Goal: Transaction & Acquisition: Purchase product/service

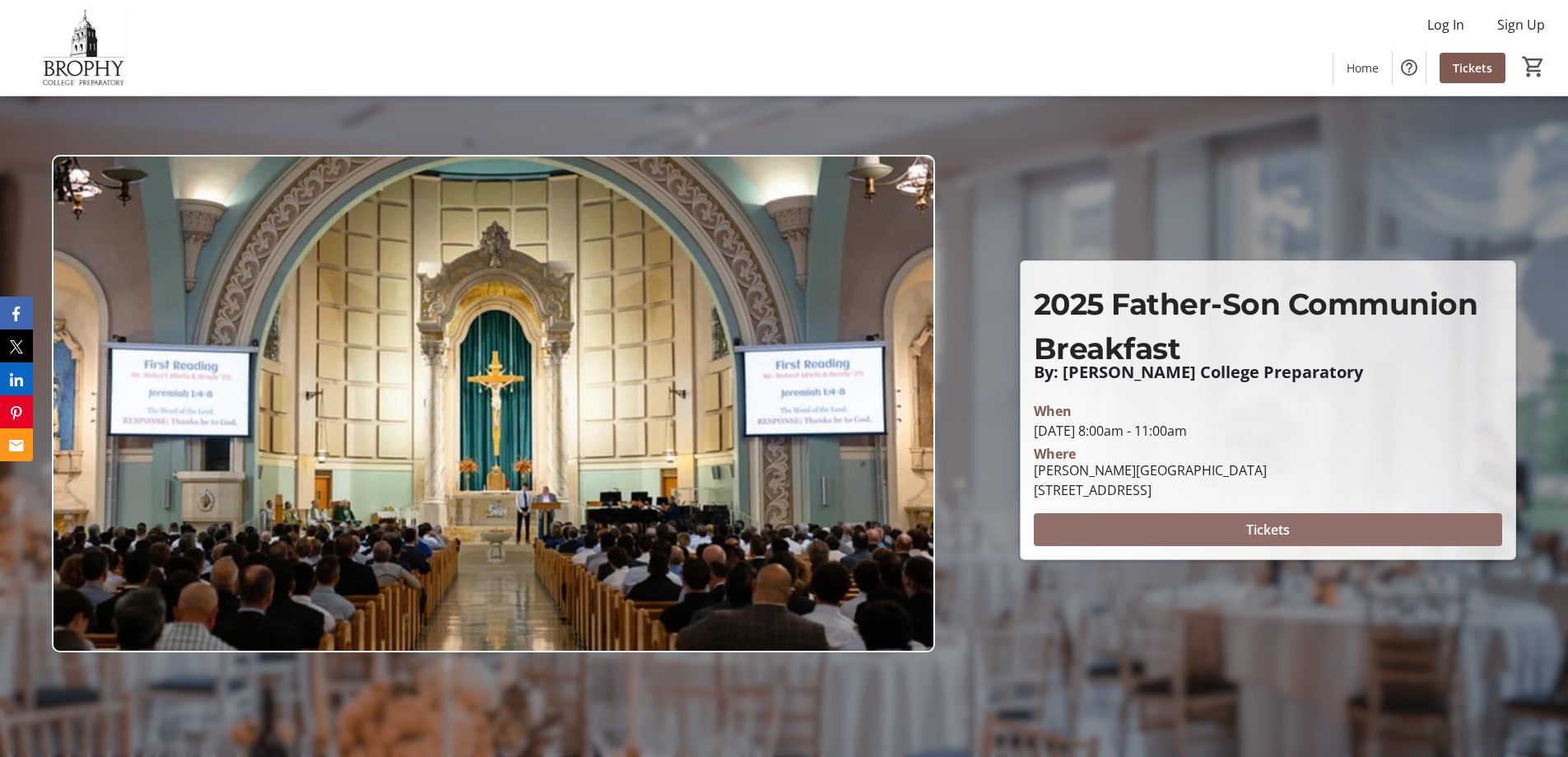
click at [1277, 526] on span "Tickets" at bounding box center [1268, 530] width 44 height 20
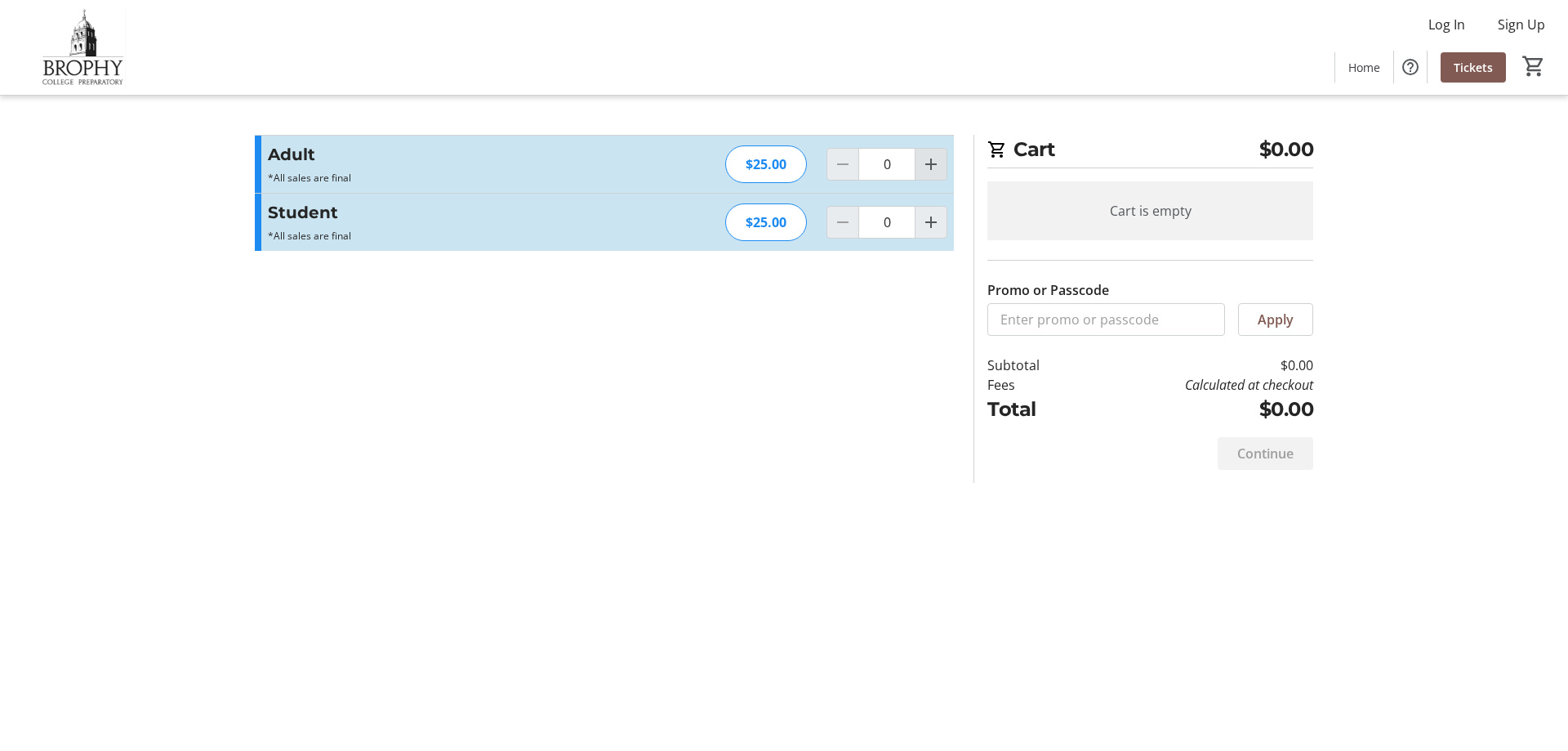
click at [933, 167] on mat-icon "Increment by one" at bounding box center [931, 165] width 19 height 19
type input "1"
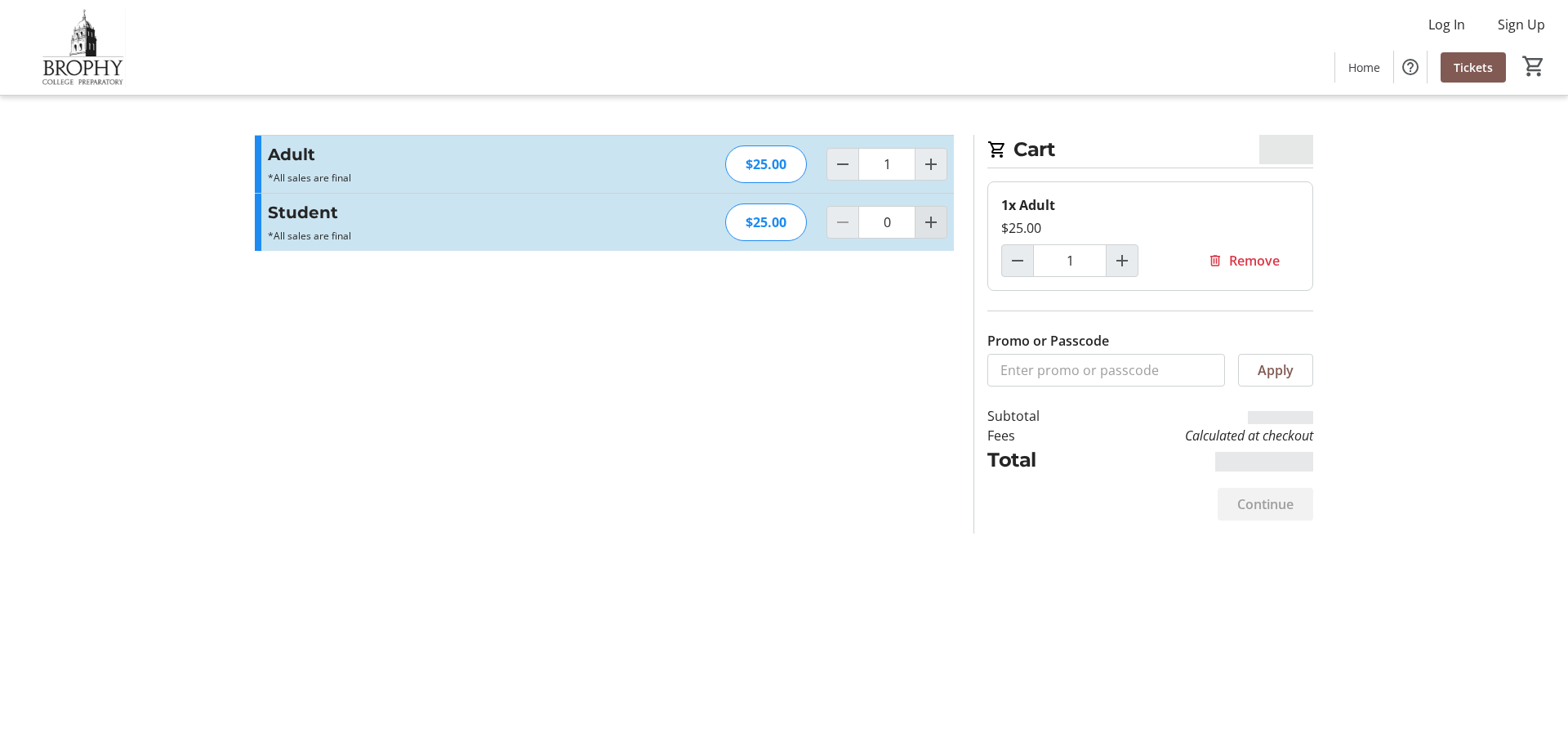
click at [926, 222] on mat-icon "Increment by one" at bounding box center [931, 222] width 19 height 19
type input "1"
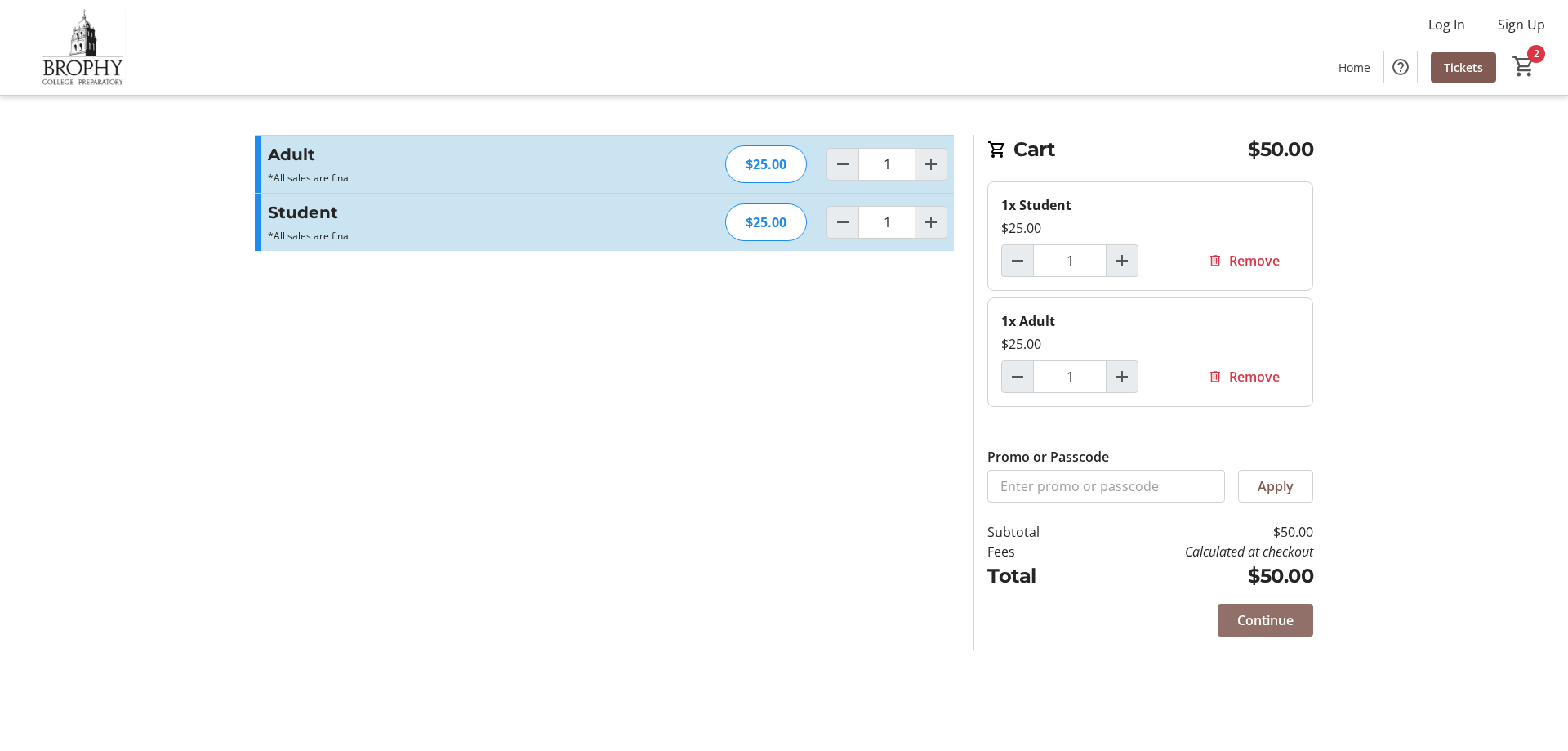
click at [1267, 626] on span "Continue" at bounding box center [1265, 620] width 56 height 19
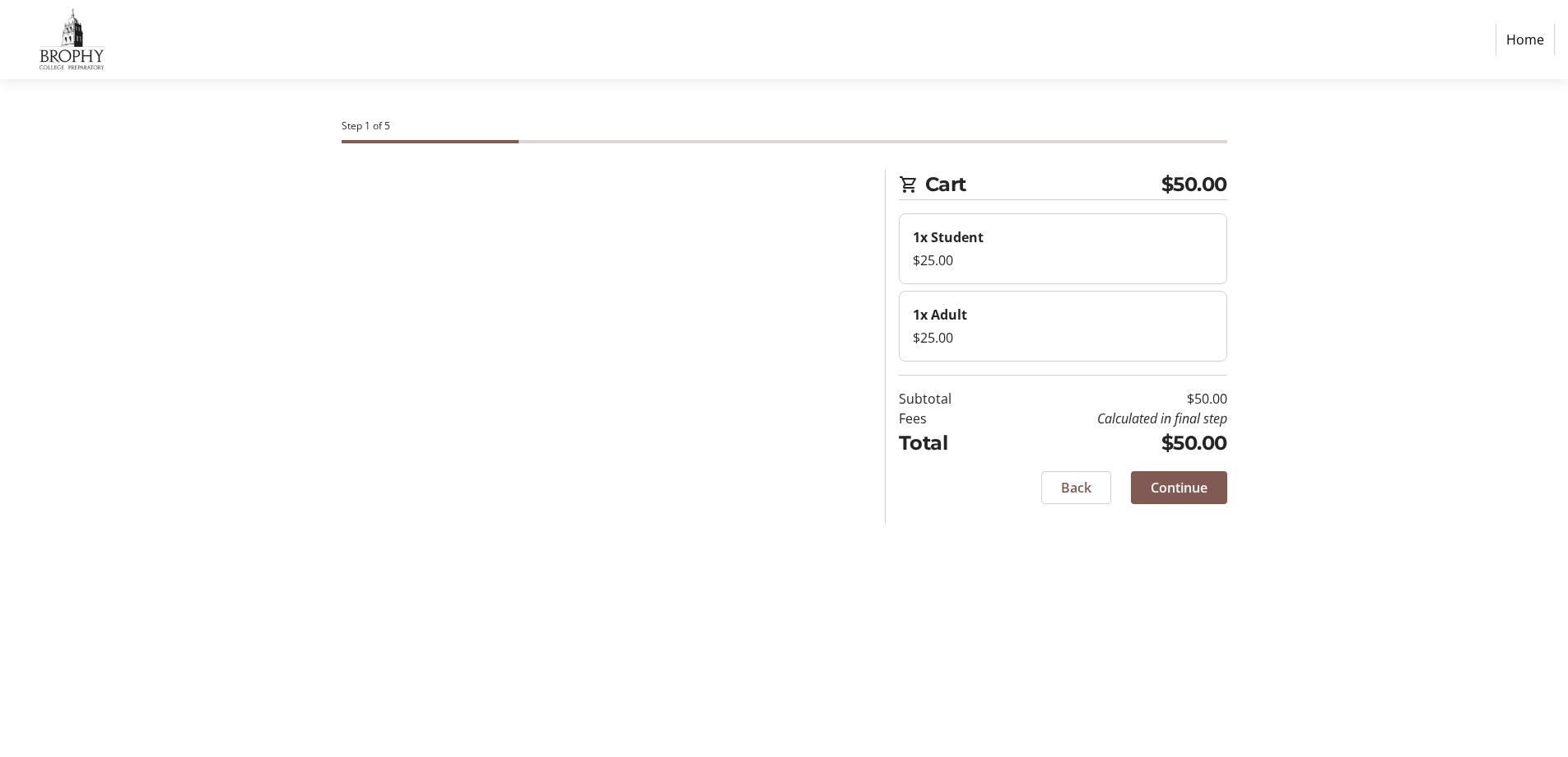
select select "US"
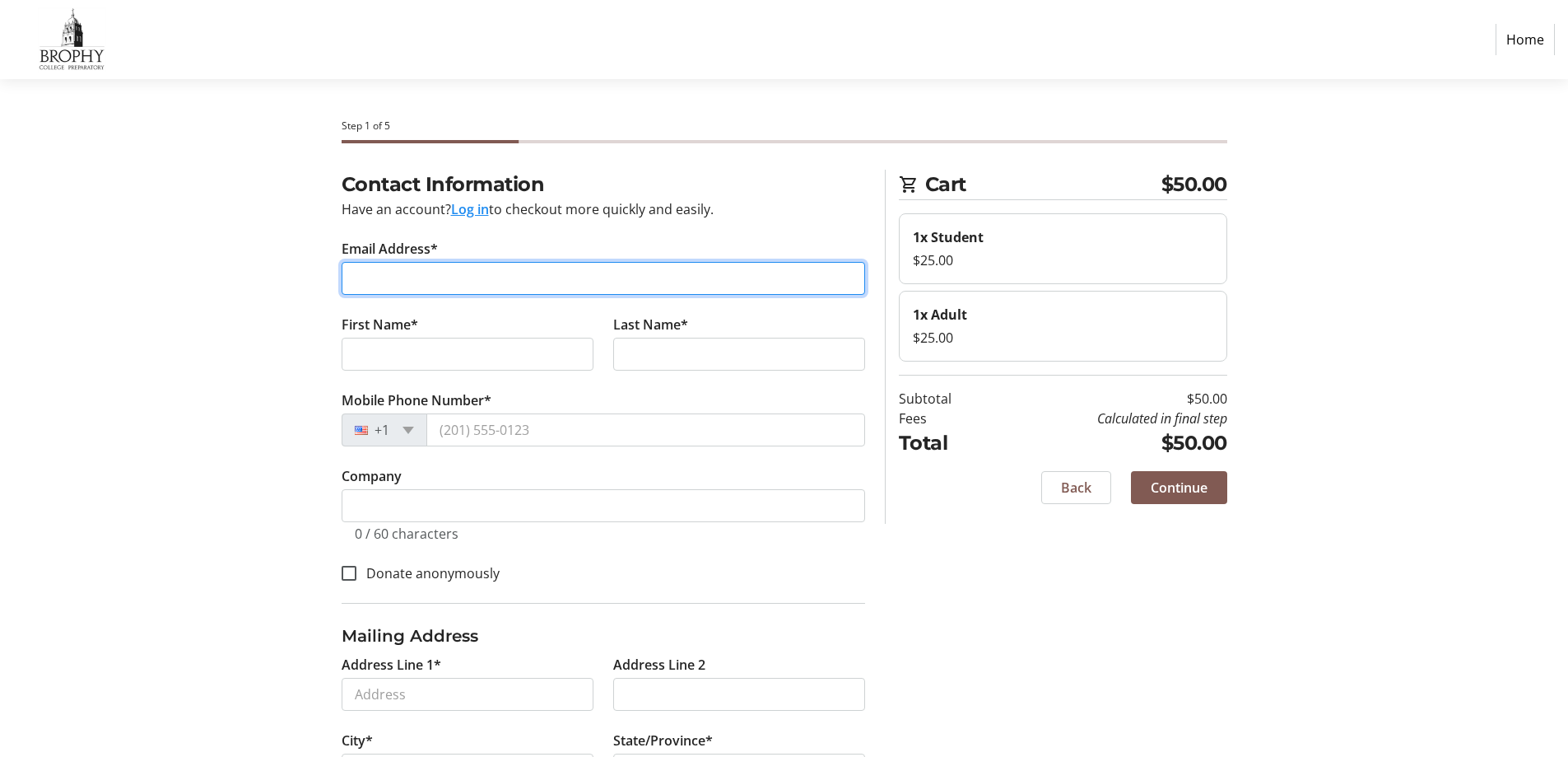
click at [415, 273] on input "Email Address*" at bounding box center [603, 278] width 524 height 33
type input "[EMAIL_ADDRESS][DOMAIN_NAME]"
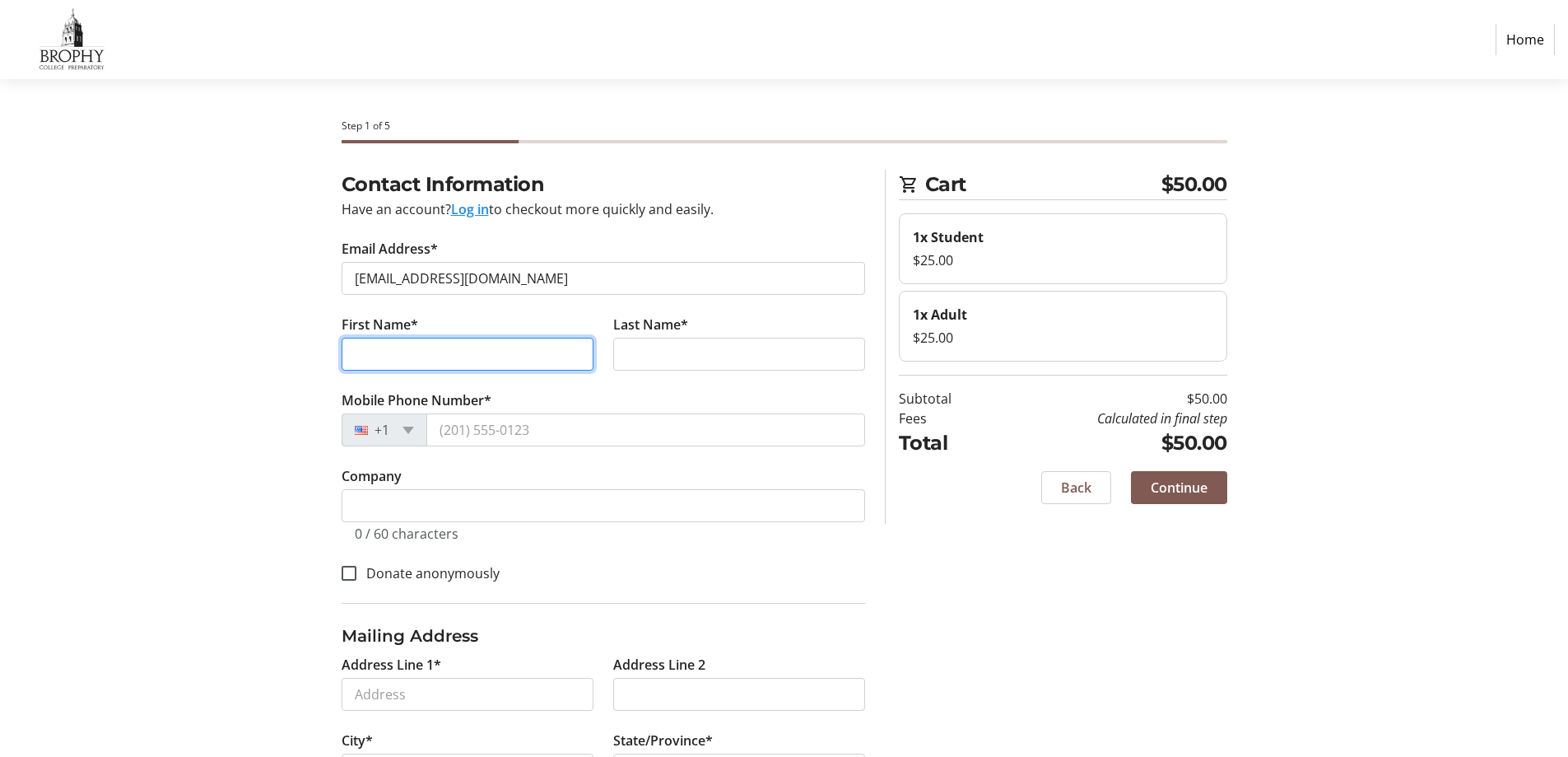
click at [383, 349] on input "First Name*" at bounding box center [467, 354] width 252 height 33
type input "[PERSON_NAME]"
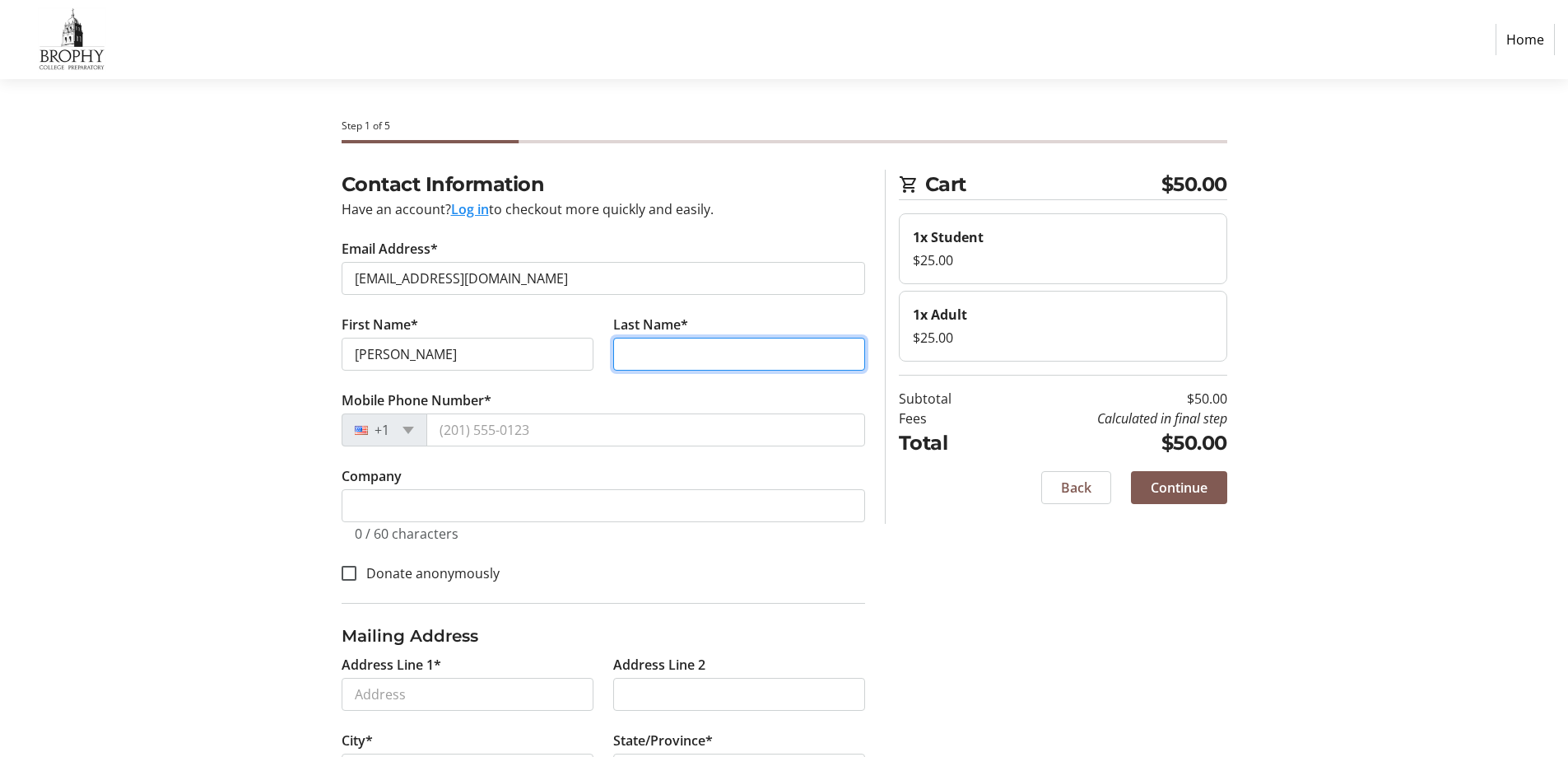
click at [659, 351] on input "Last Name*" at bounding box center [739, 354] width 252 height 33
type input "[PERSON_NAME]"
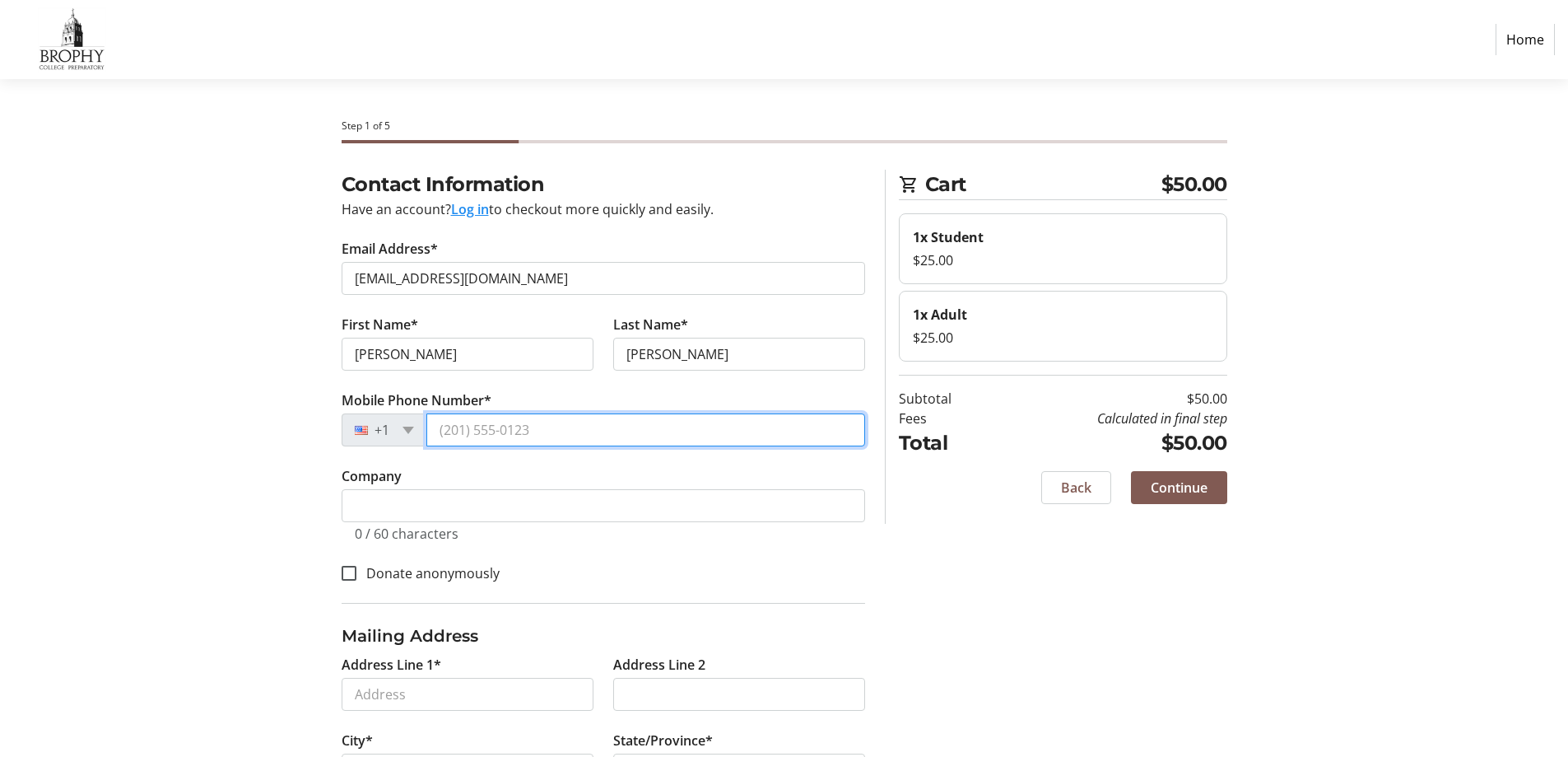
click at [600, 421] on input "Mobile Phone Number*" at bounding box center [646, 430] width 439 height 33
type input "[PHONE_NUMBER]"
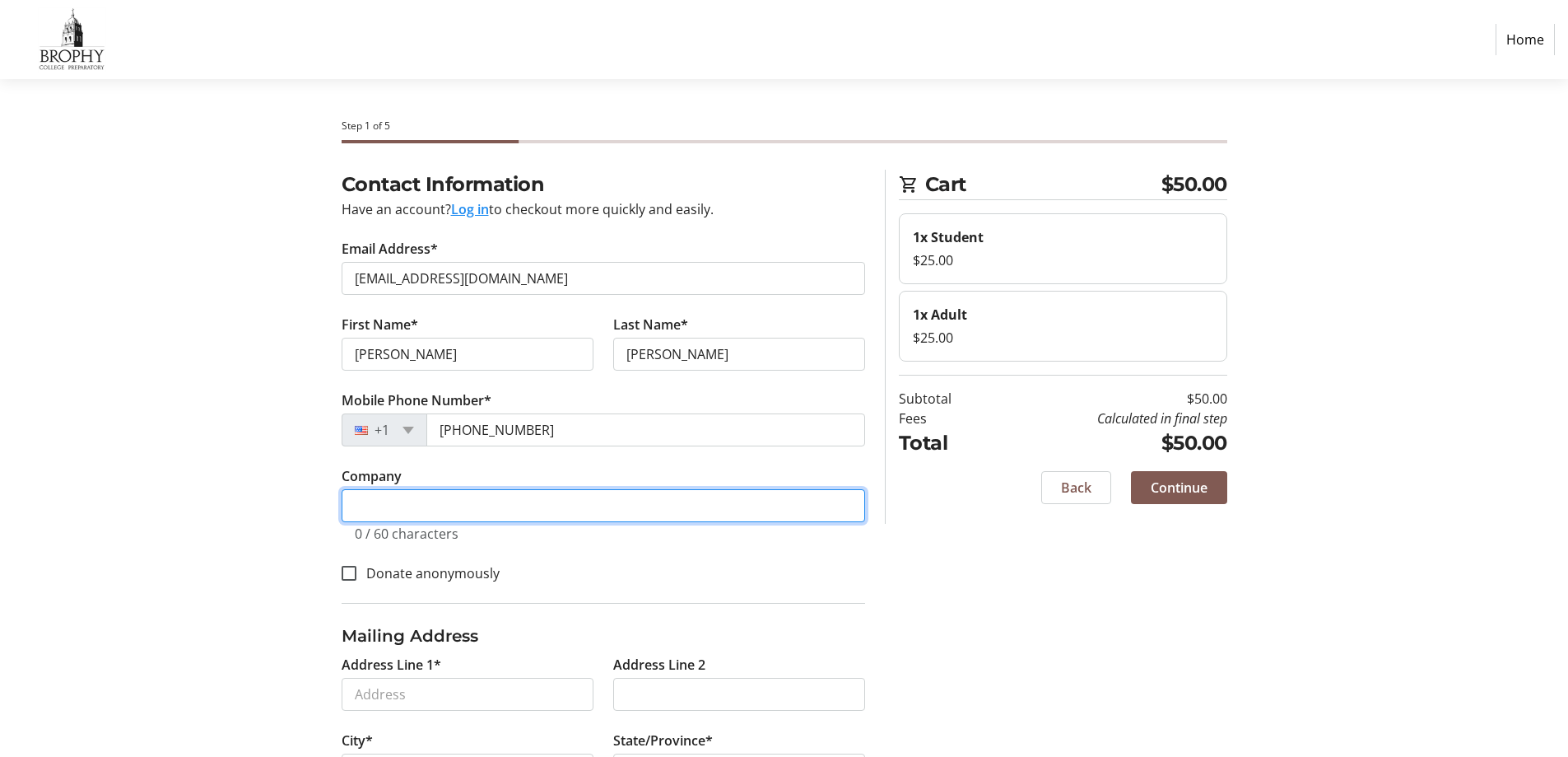
click at [403, 513] on input "Company" at bounding box center [603, 505] width 524 height 33
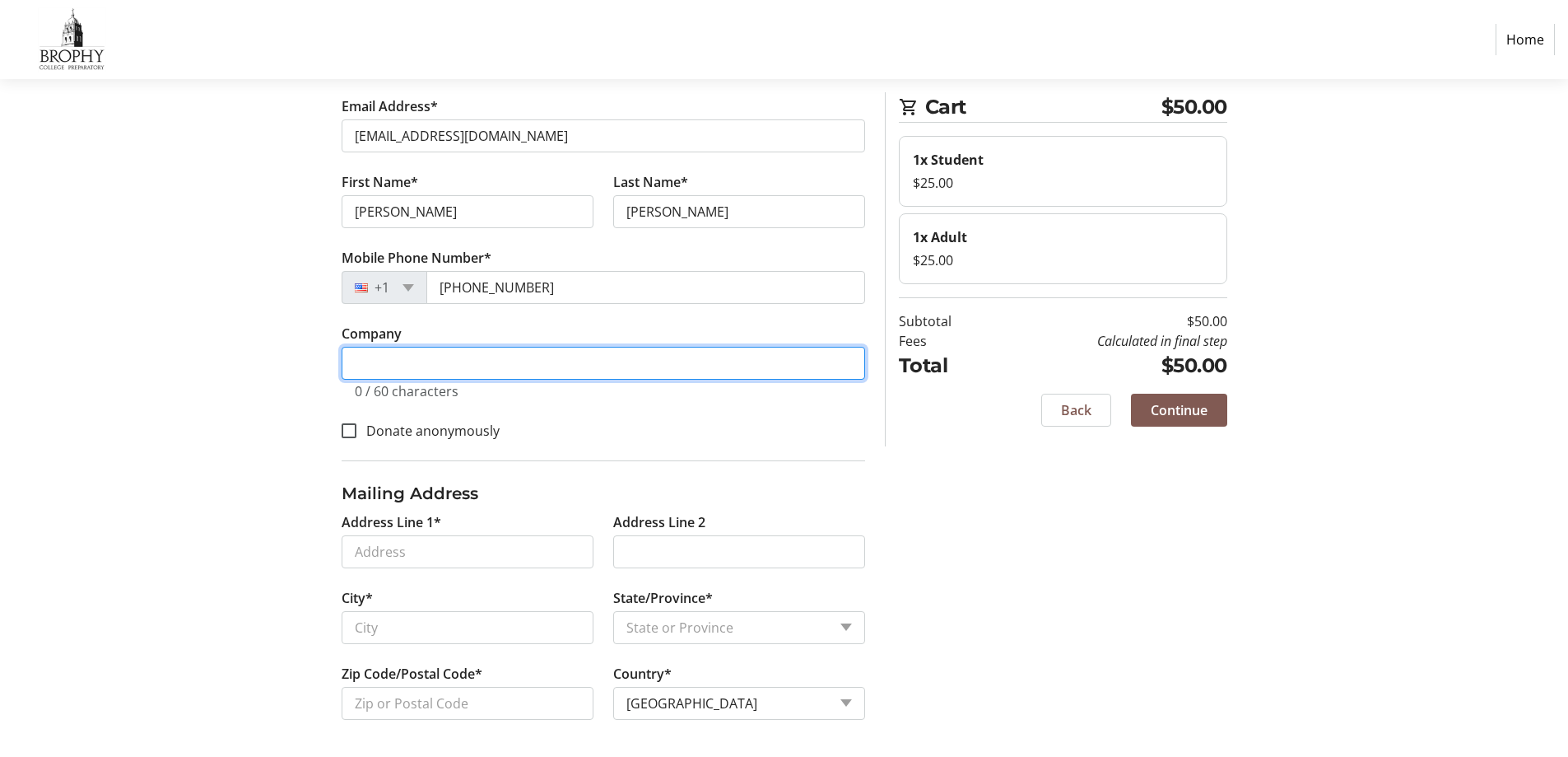
scroll to position [145, 0]
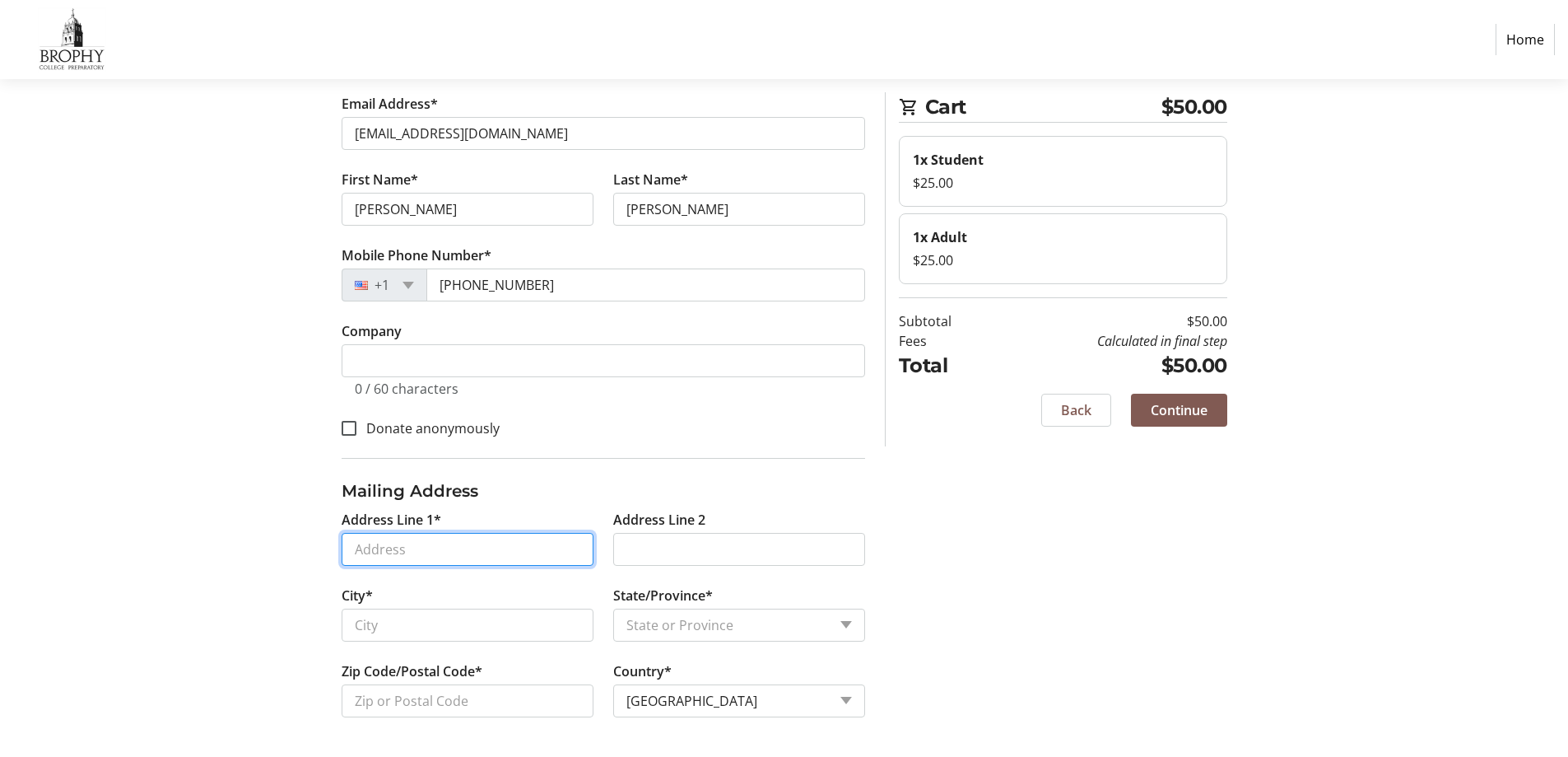
click at [437, 544] on input "Address Line 1*" at bounding box center [467, 549] width 252 height 33
type input "[STREET_ADDRESS][PERSON_NAME]"
type input "Phoenix"
select select "AZ"
type input "85016"
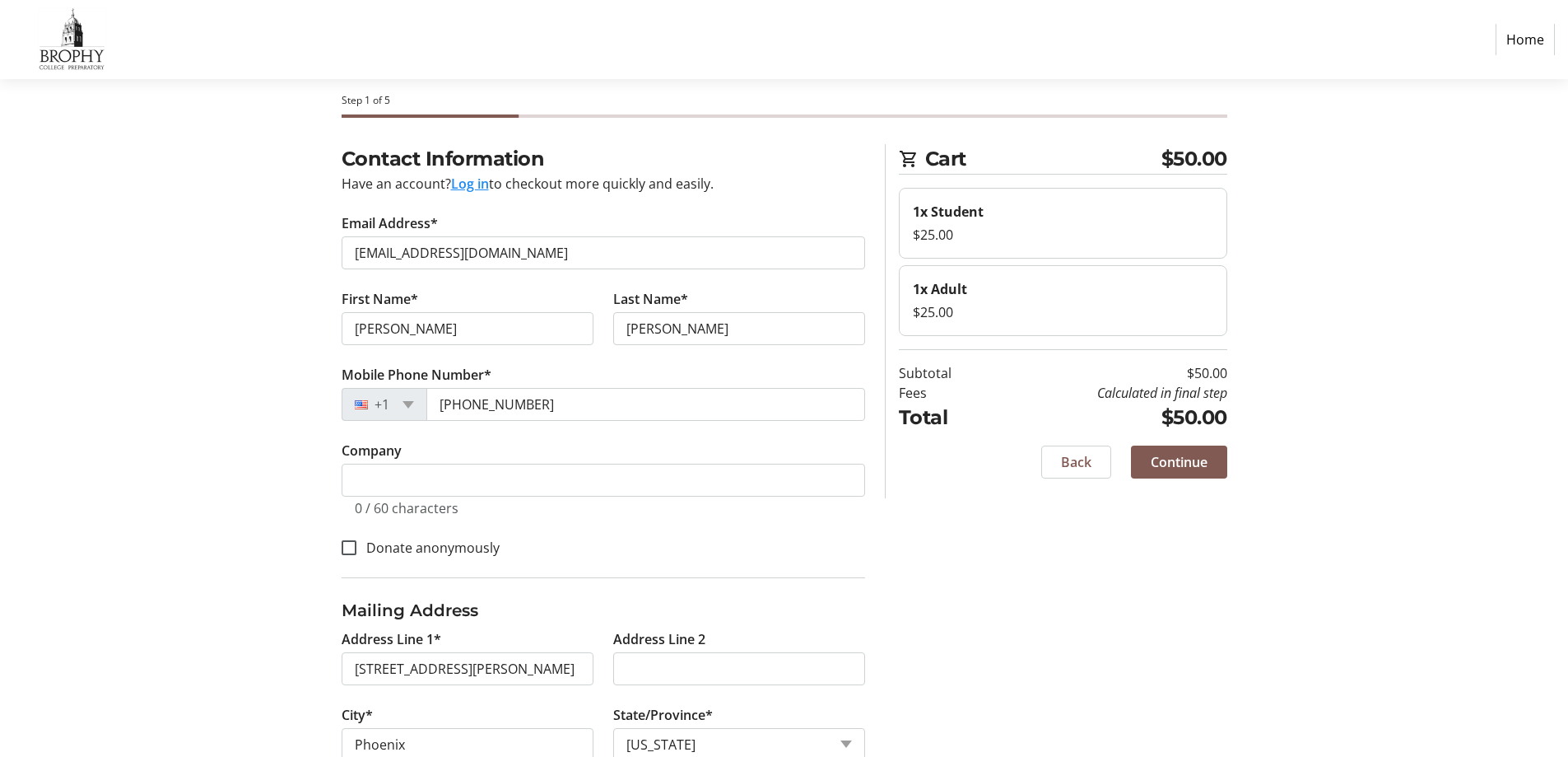
scroll to position [0, 0]
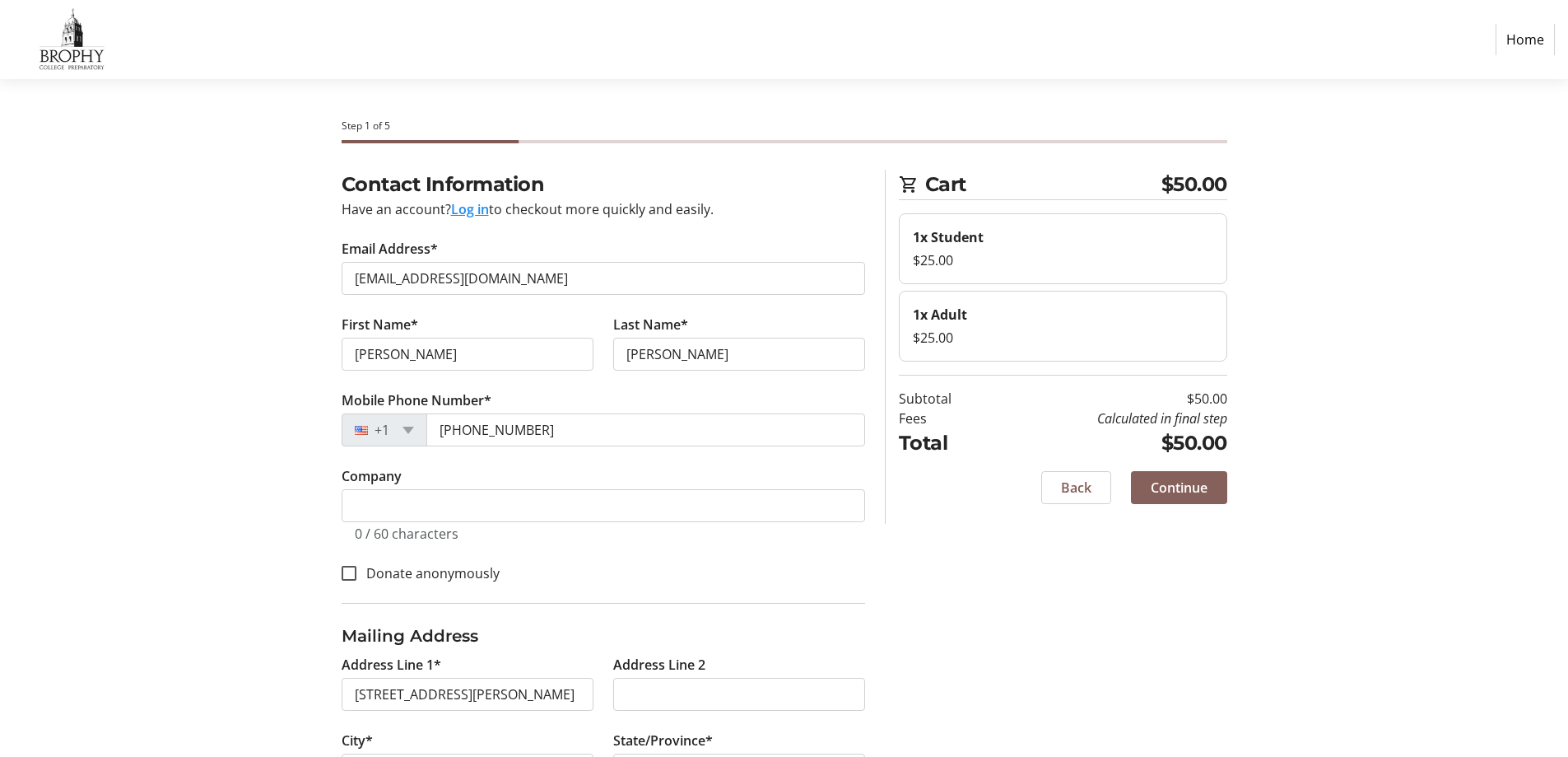
click at [1180, 491] on span "Continue" at bounding box center [1179, 488] width 57 height 20
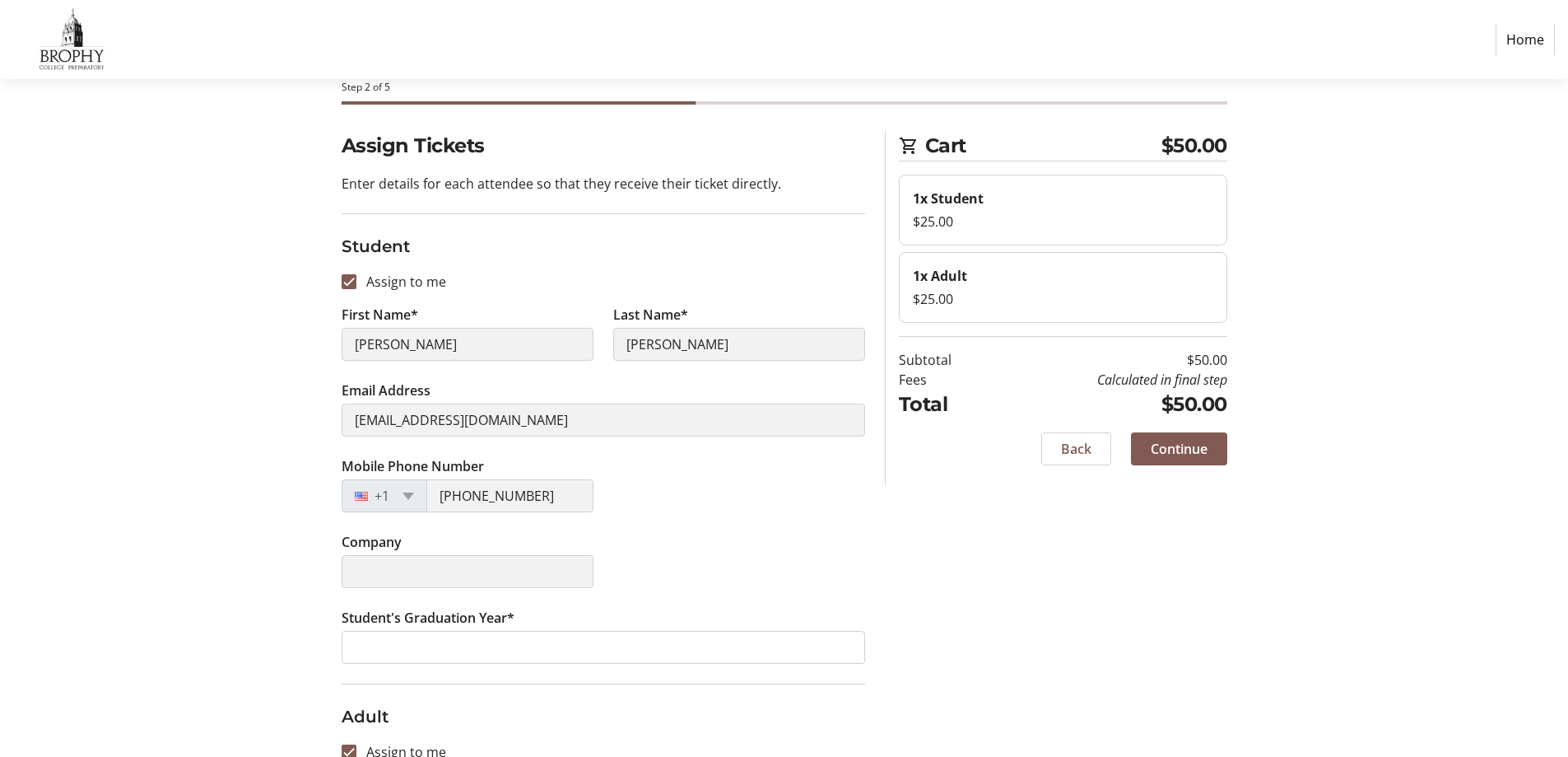
scroll to position [30, 0]
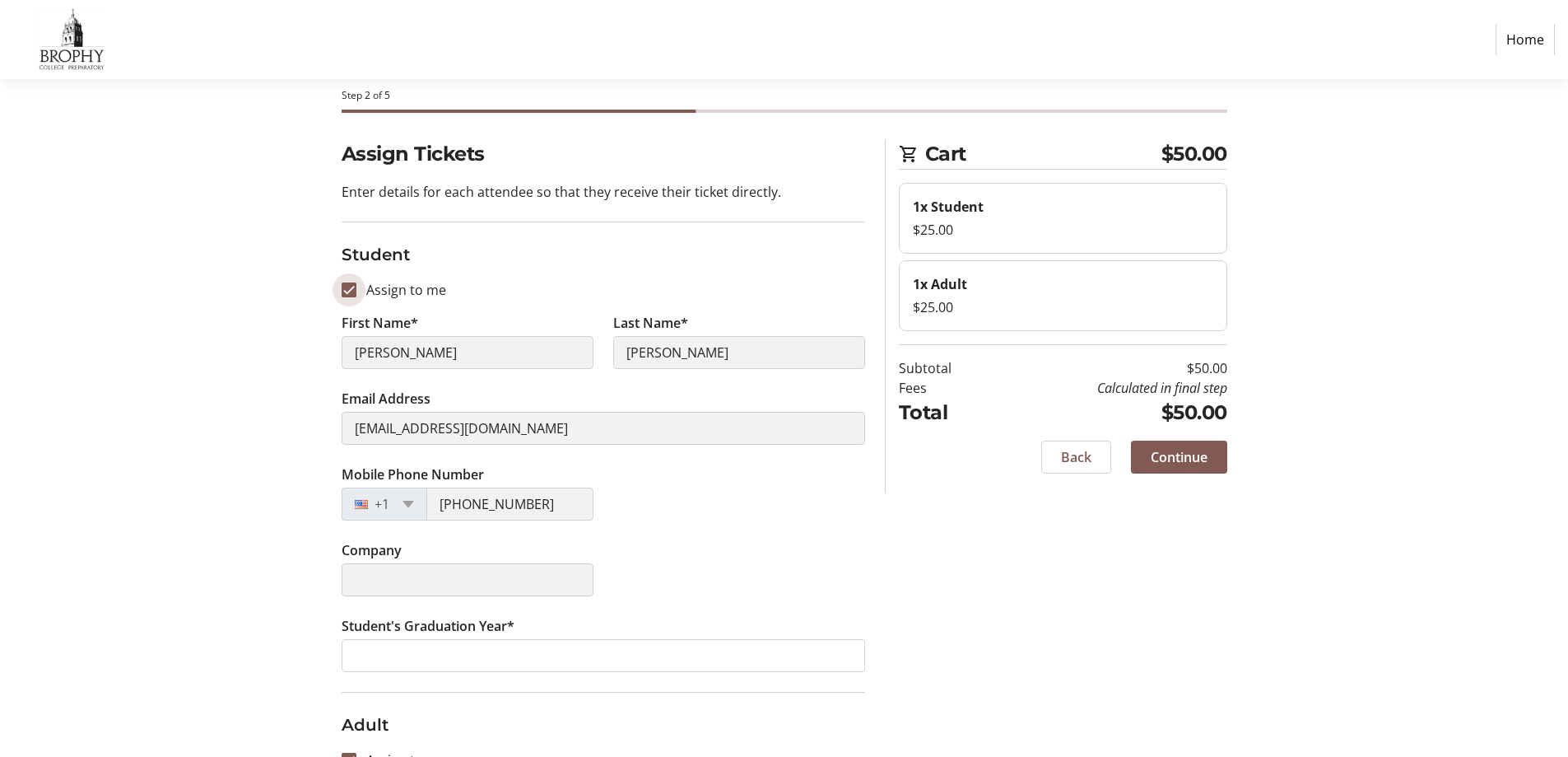
click at [351, 290] on input "Assign to me" at bounding box center [348, 290] width 15 height 15
checkbox input "false"
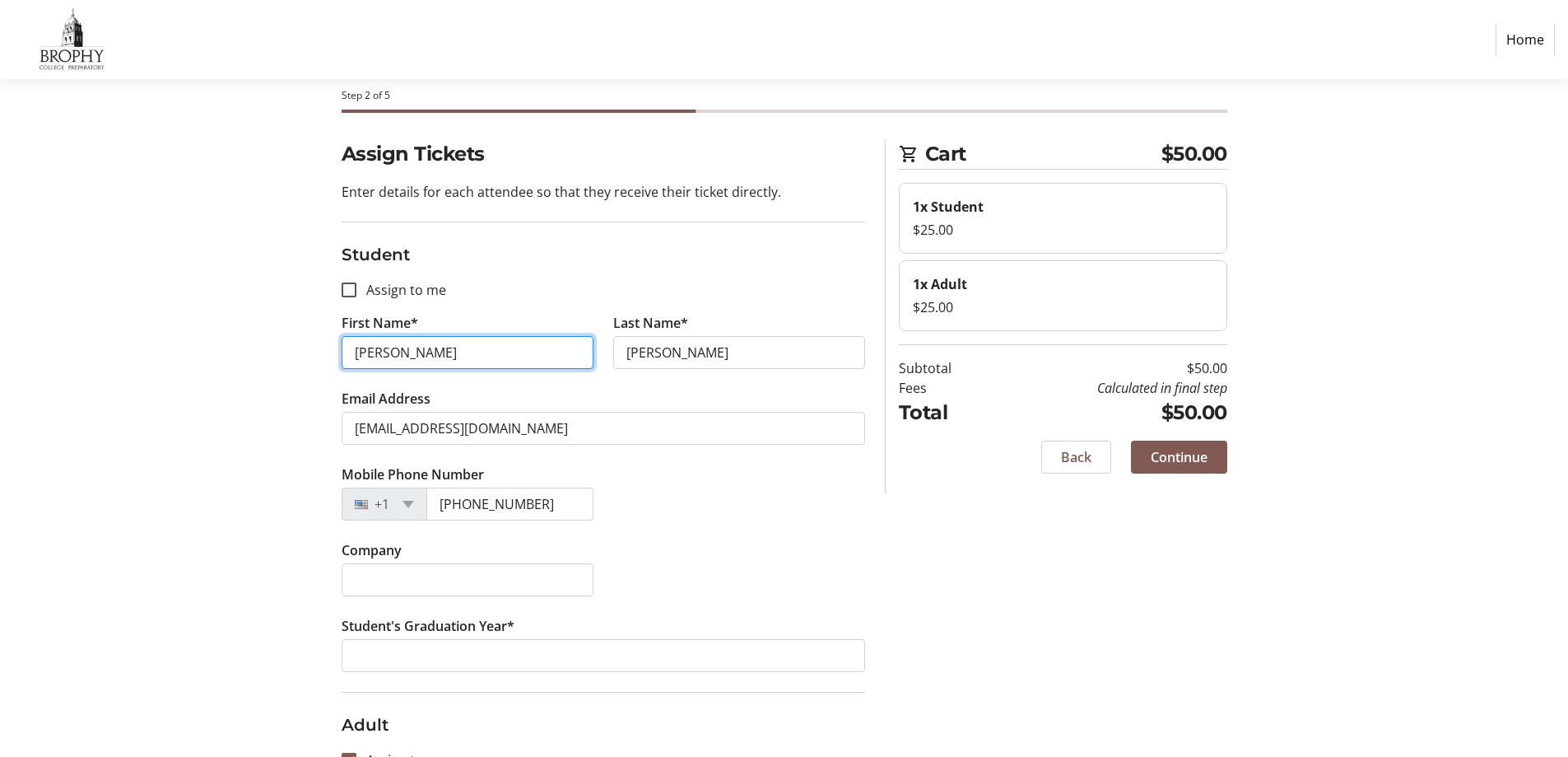
click at [414, 350] on input "[PERSON_NAME]" at bounding box center [467, 352] width 252 height 33
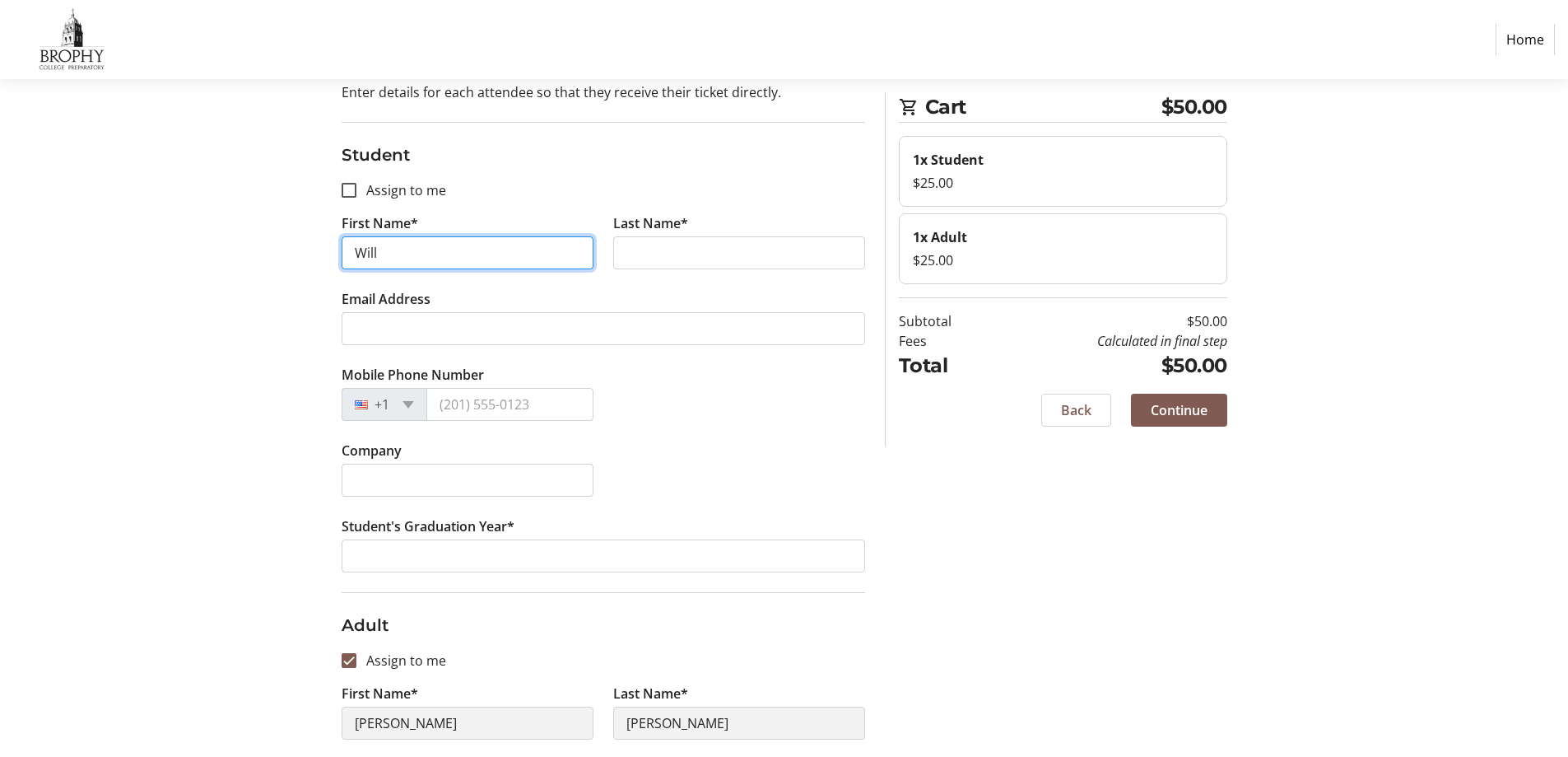
scroll to position [0, 0]
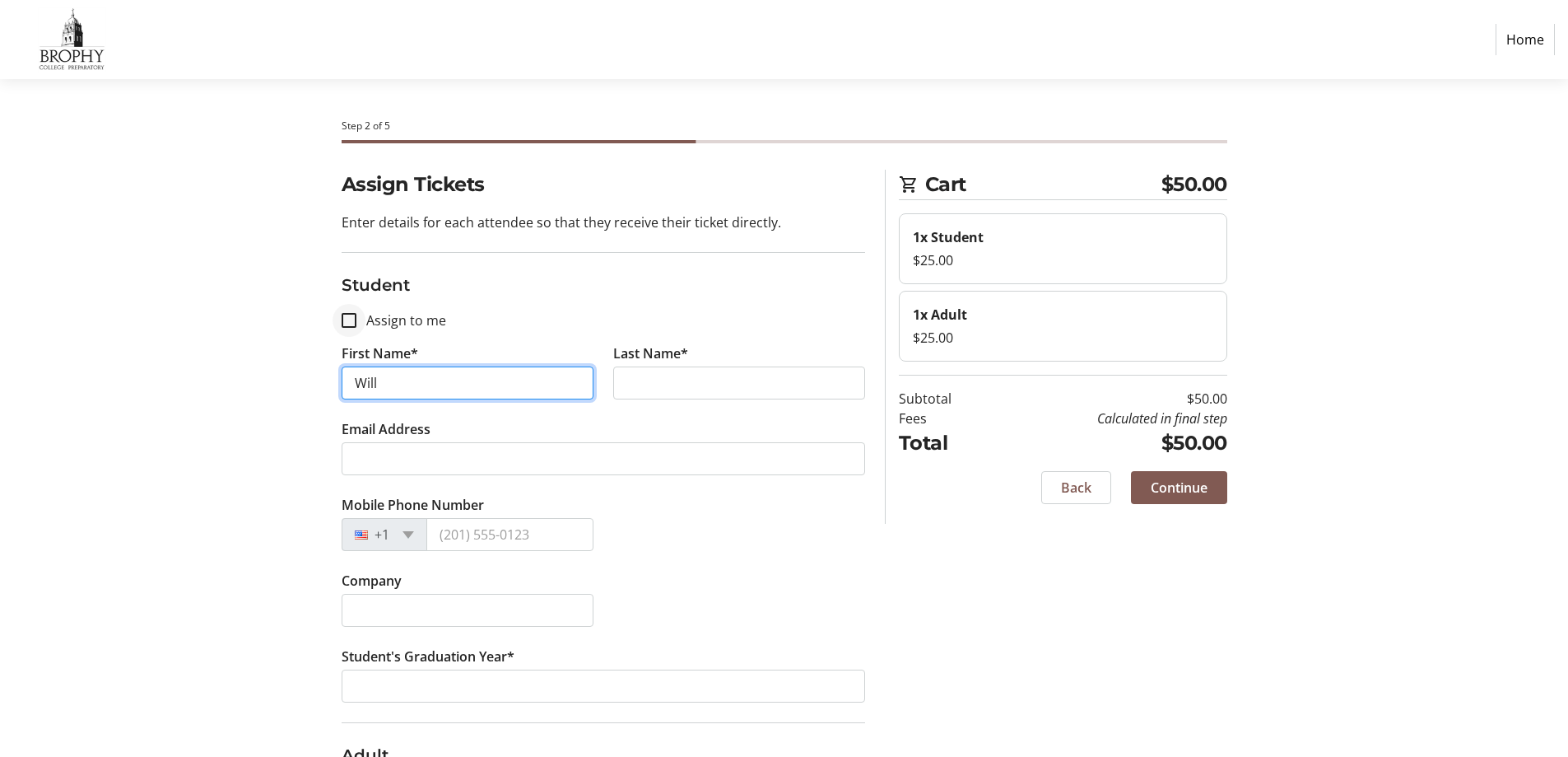
type input "Will"
click at [344, 317] on input "Assign to me" at bounding box center [348, 320] width 15 height 15
checkbox input "true"
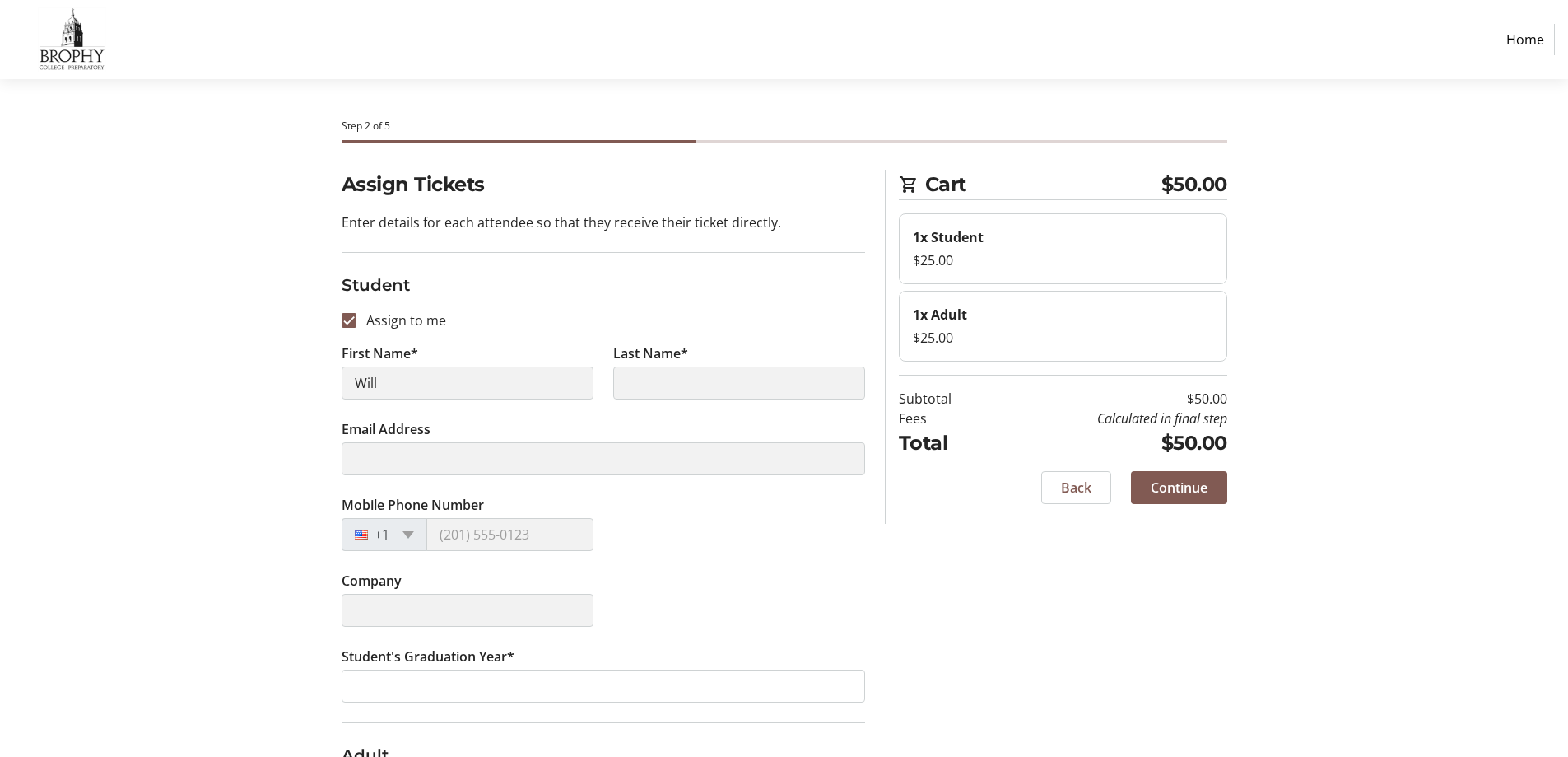
type input "[PERSON_NAME]"
type input "[EMAIL_ADDRESS][DOMAIN_NAME]"
type input "[PHONE_NUMBER]"
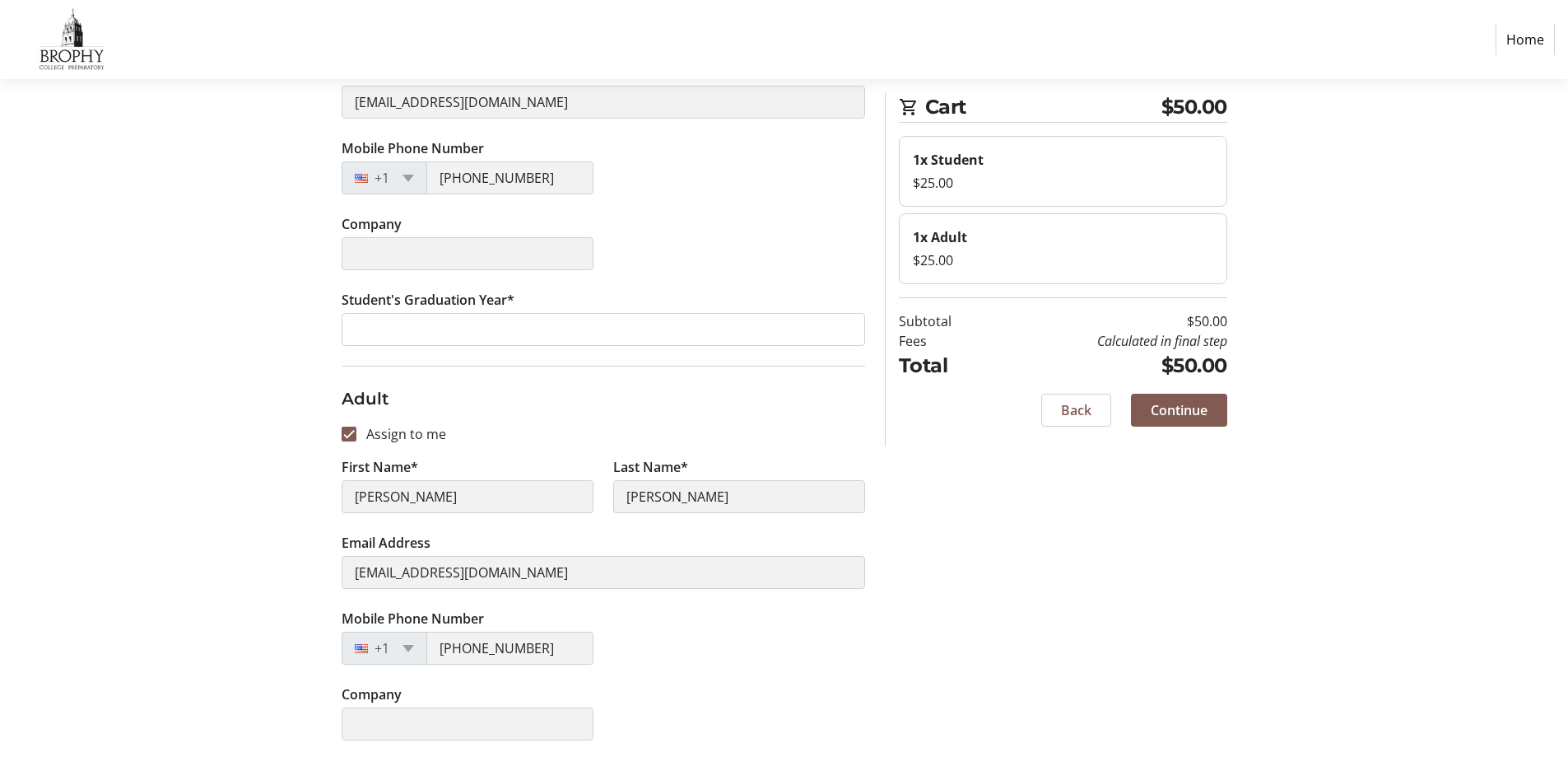
scroll to position [360, 0]
click at [1180, 411] on span "Continue" at bounding box center [1179, 410] width 57 height 20
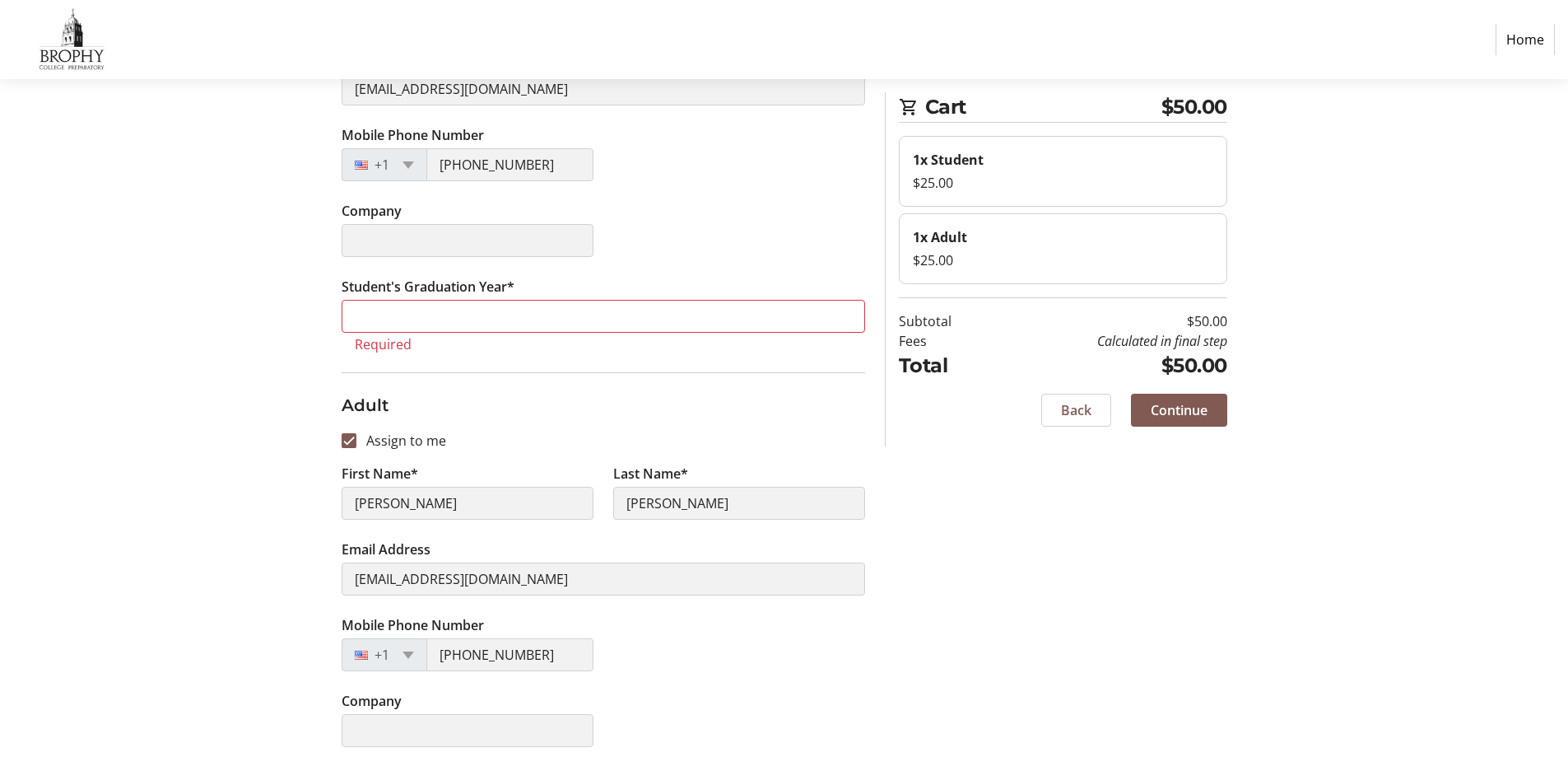
scroll to position [379, 0]
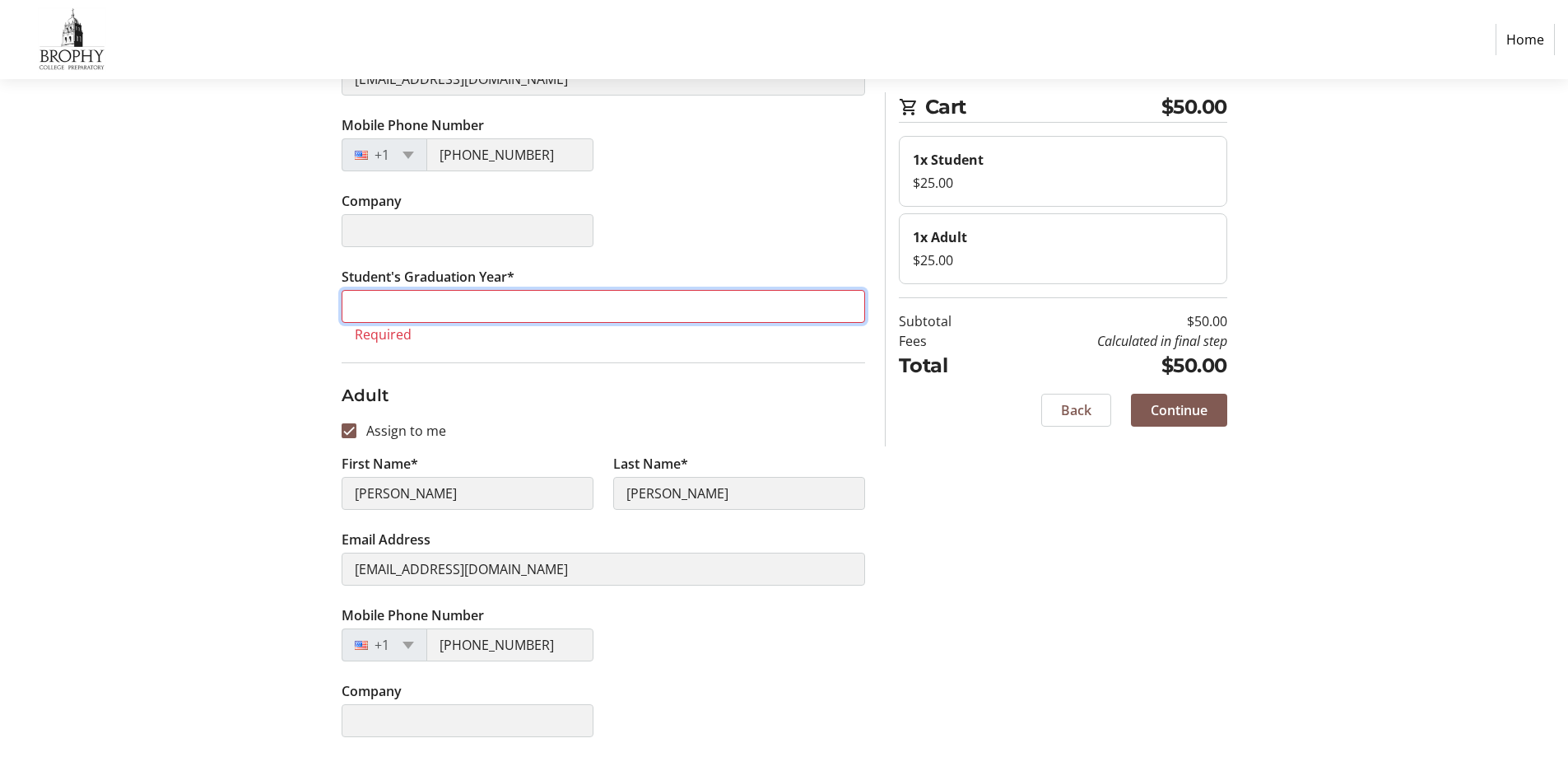
click at [441, 309] on input "Student's Graduation Year*" at bounding box center [603, 306] width 524 height 33
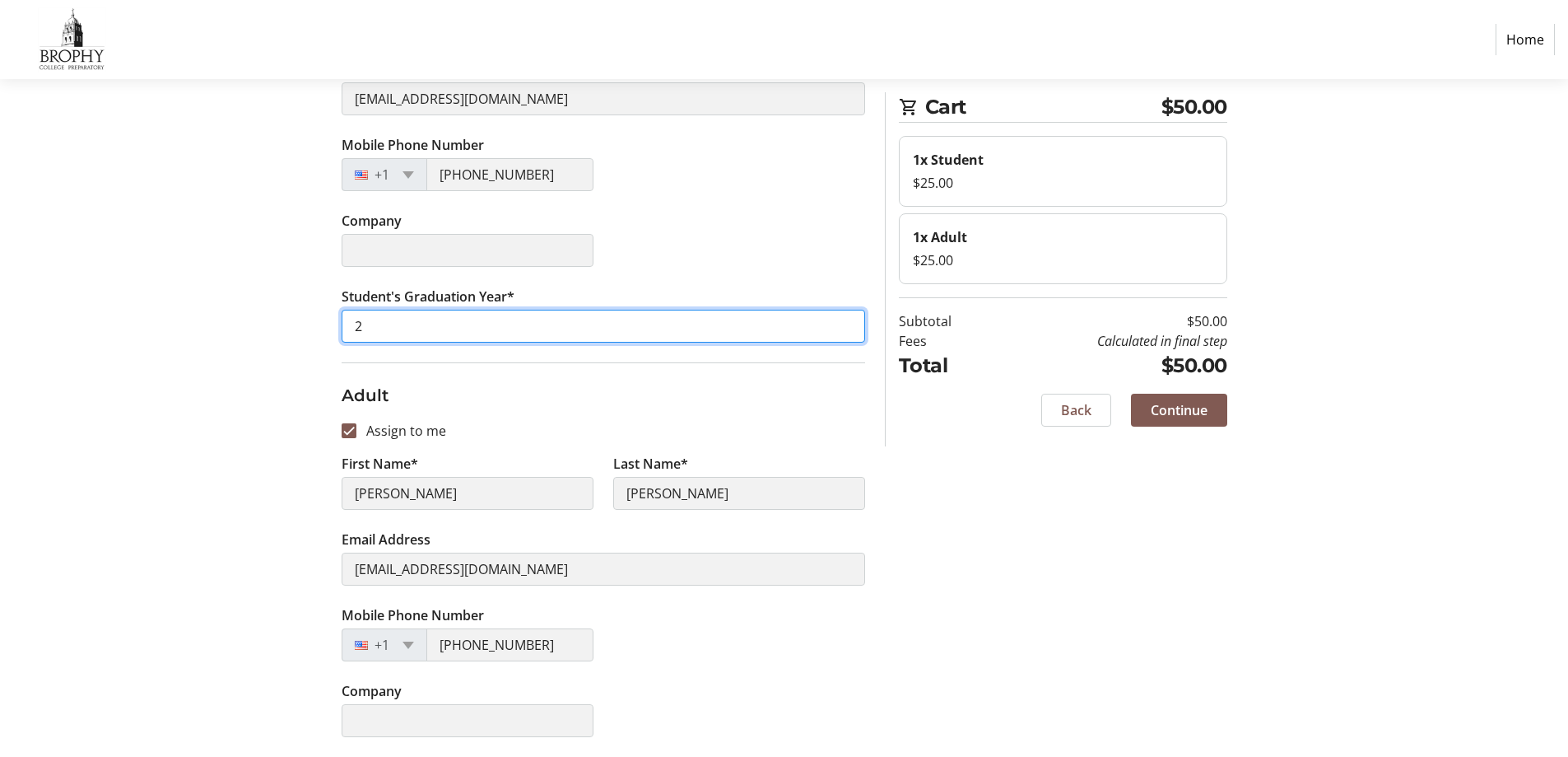
scroll to position [360, 0]
type input "2026"
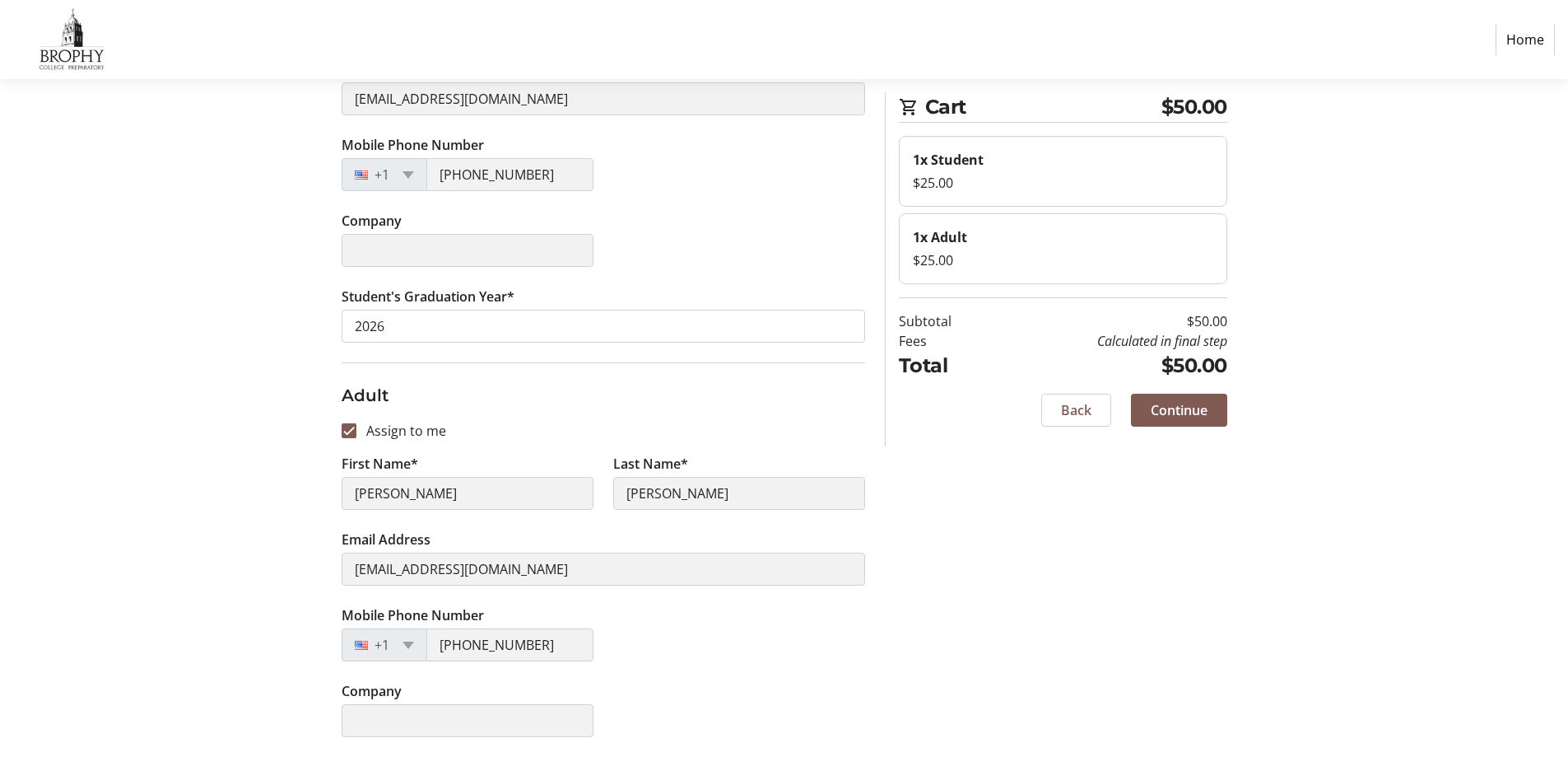
click at [303, 321] on div "Assign Tickets Enter details for each attendee so that they receive their ticke…" at bounding box center [784, 283] width 1086 height 947
click at [1189, 415] on span "Continue" at bounding box center [1179, 410] width 57 height 20
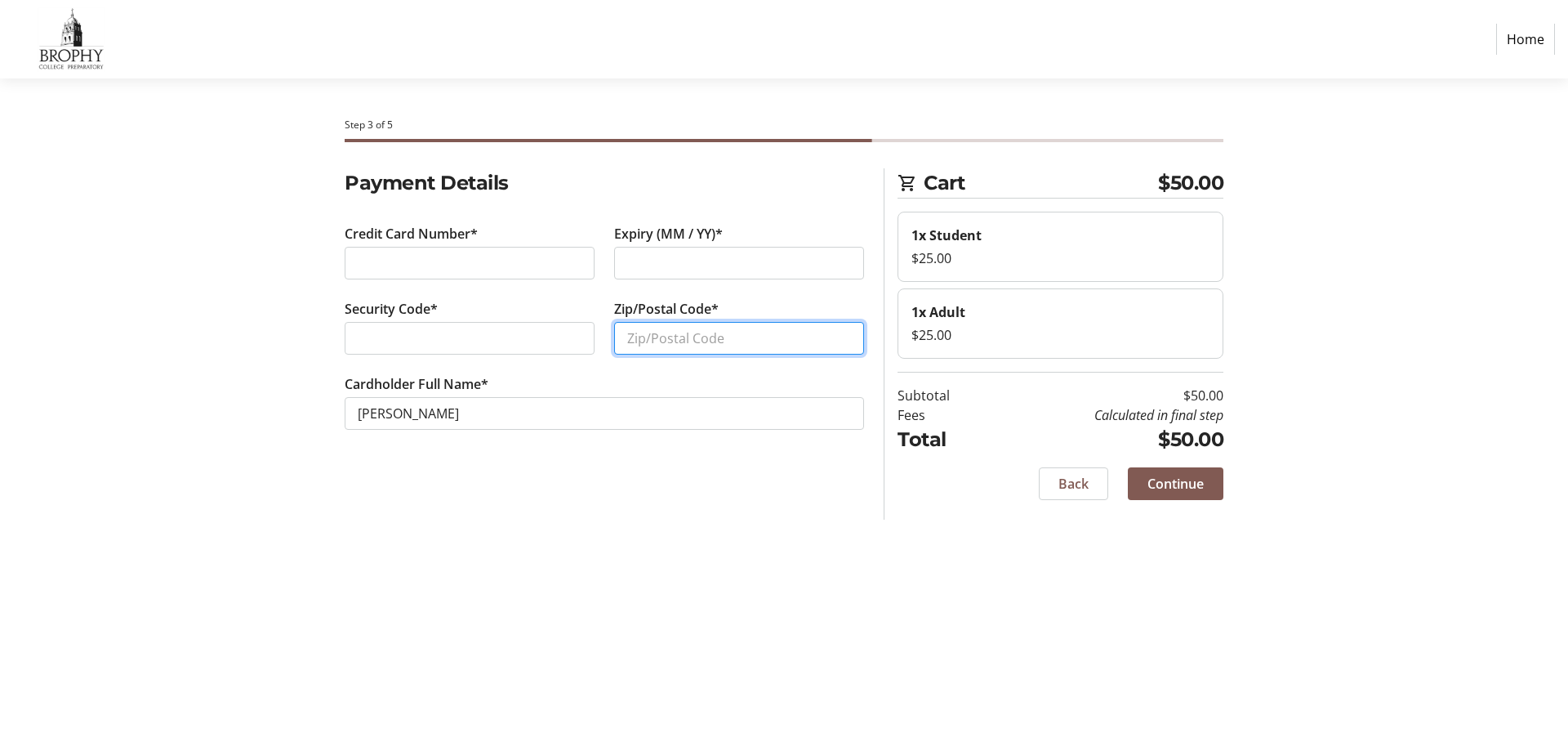
click at [636, 337] on input "Zip/Postal Code*" at bounding box center [739, 339] width 250 height 33
type input "85016"
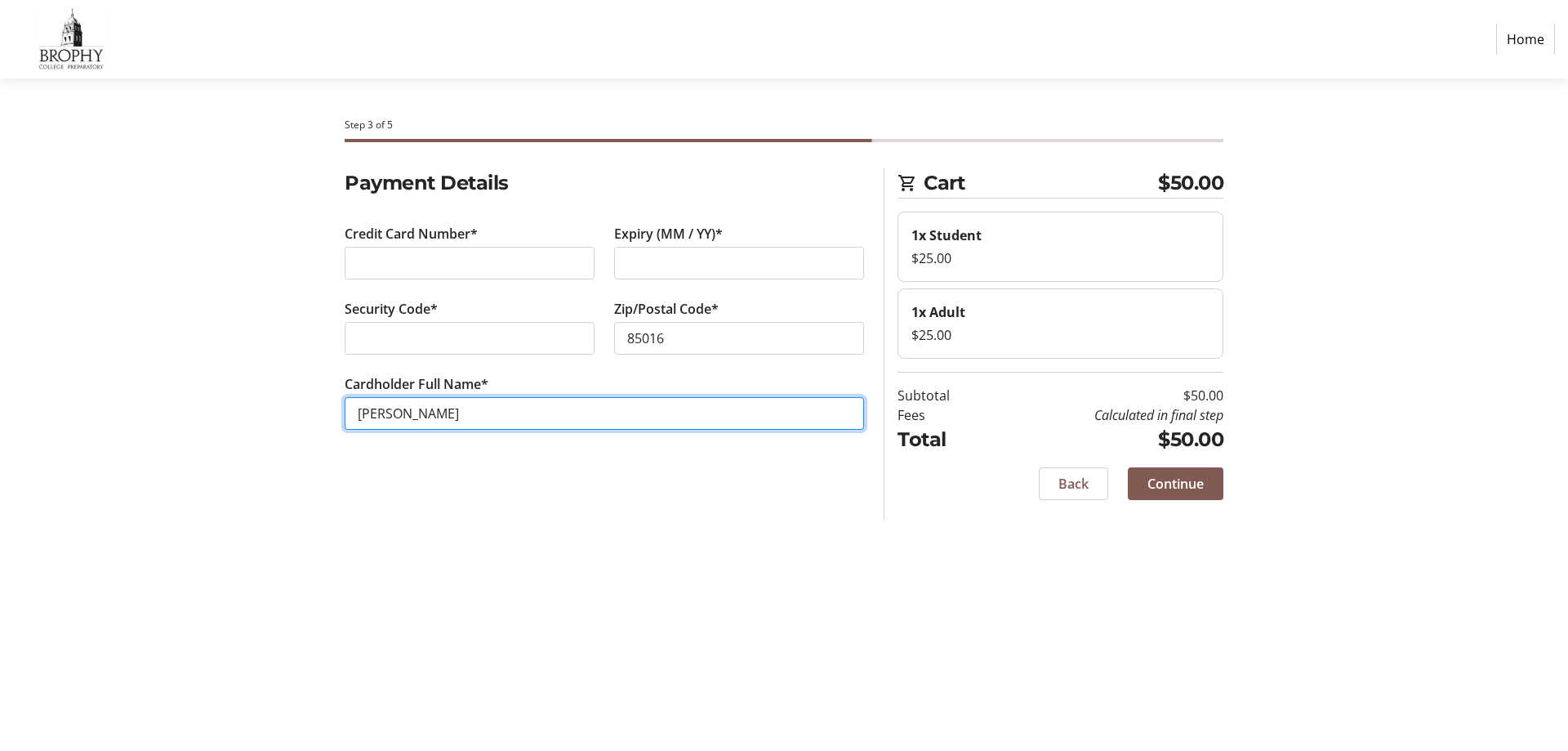
click at [387, 416] on input "[PERSON_NAME]" at bounding box center [604, 413] width 519 height 33
type input "[PERSON_NAME]"
click at [474, 535] on div "Step 3 of 5 Cart $50.00 1x Student $25.00 1x Adult $25.00 Subtotal $50.00 Fees …" at bounding box center [784, 414] width 1078 height 673
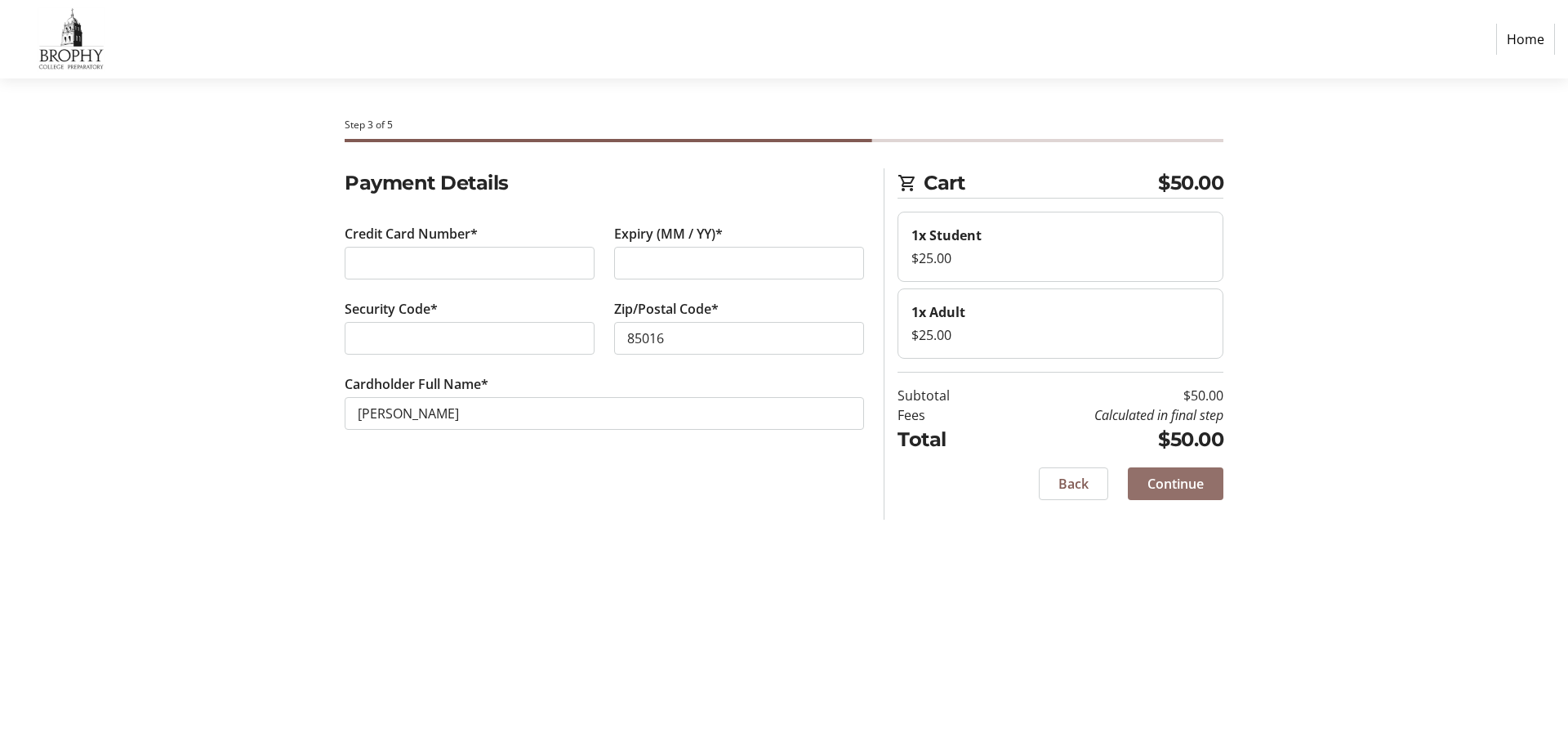
click at [1180, 487] on span "Continue" at bounding box center [1175, 484] width 56 height 19
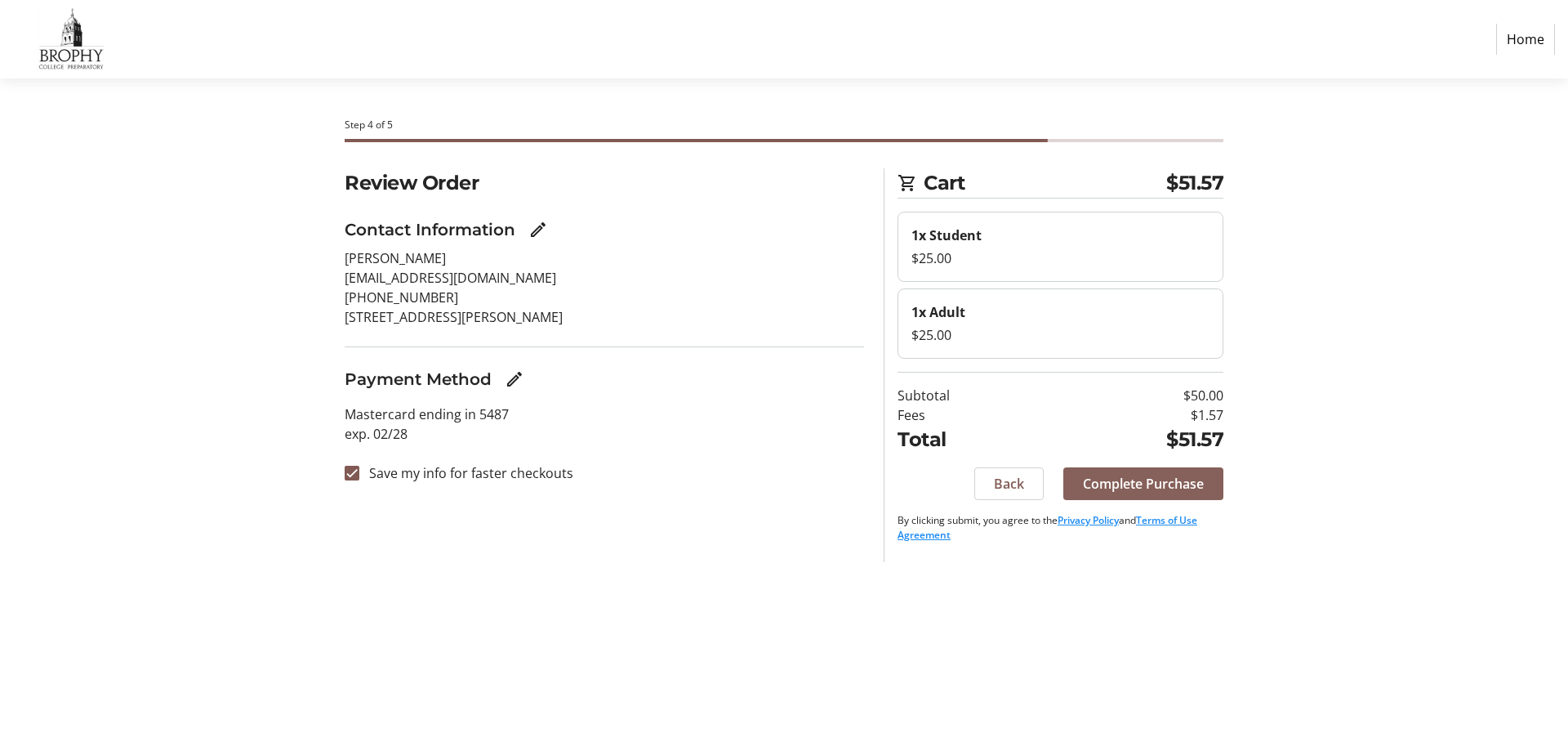
click at [1135, 482] on span "Complete Purchase" at bounding box center [1142, 484] width 121 height 19
